Goal: Obtain resource: Obtain resource

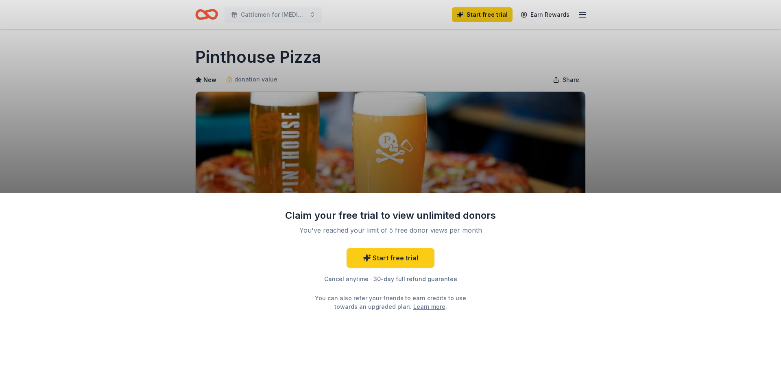
click at [692, 160] on div "Claim your free trial to view unlimited donors You've reached your limit of 5 f…" at bounding box center [390, 192] width 781 height 385
click at [624, 122] on div "Claim your free trial to view unlimited donors You've reached your limit of 5 f…" at bounding box center [390, 192] width 781 height 385
click at [418, 153] on div "Claim your free trial to view unlimited donors You've reached your limit of 5 f…" at bounding box center [390, 192] width 781 height 385
click at [393, 147] on div "Claim your free trial to view unlimited donors You've reached your limit of 5 f…" at bounding box center [390, 192] width 781 height 385
click at [393, 146] on div "Claim your free trial to view unlimited donors You've reached your limit of 5 f…" at bounding box center [390, 192] width 781 height 385
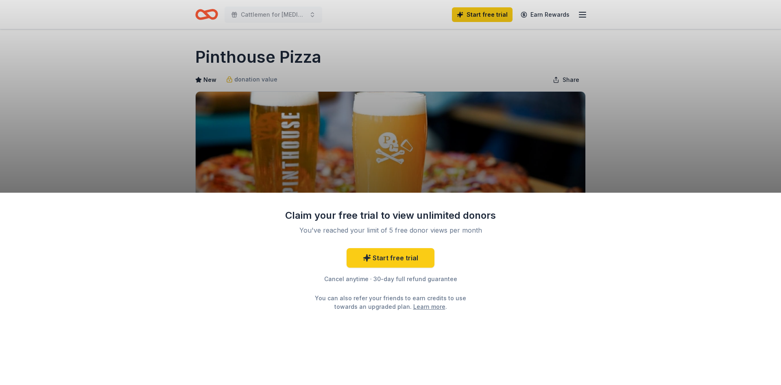
click at [479, 265] on div "Start free trial Cancel anytime · 30-day full refund guarantee You can also ref…" at bounding box center [391, 279] width 212 height 63
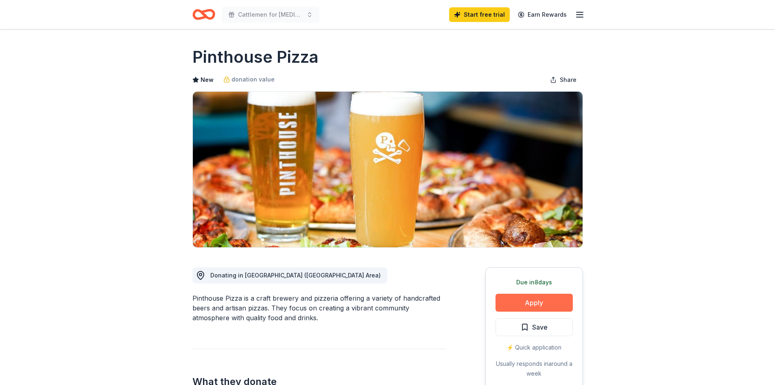
click at [541, 300] on button "Apply" at bounding box center [534, 302] width 77 height 18
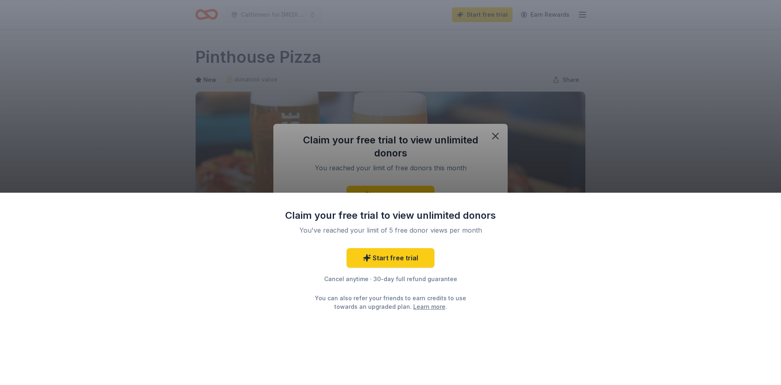
click at [420, 188] on div "Claim your free trial to view unlimited donors You've reached your limit of 5 f…" at bounding box center [390, 192] width 781 height 385
click at [492, 134] on div "Claim your free trial to view unlimited donors You've reached your limit of 5 f…" at bounding box center [390, 192] width 781 height 385
